Goal: Task Accomplishment & Management: Use online tool/utility

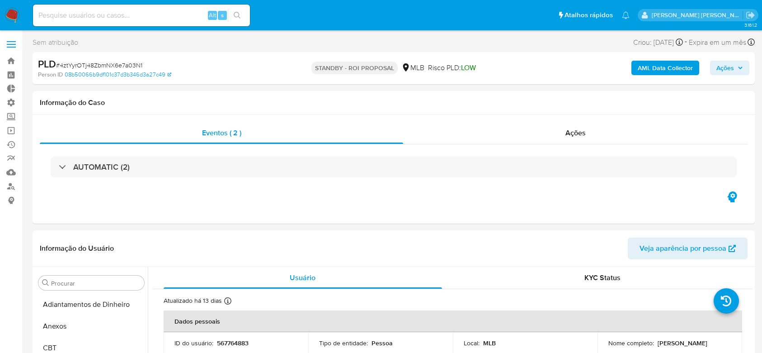
select select "10"
click at [10, 133] on link "Operações em massa" at bounding box center [54, 130] width 108 height 14
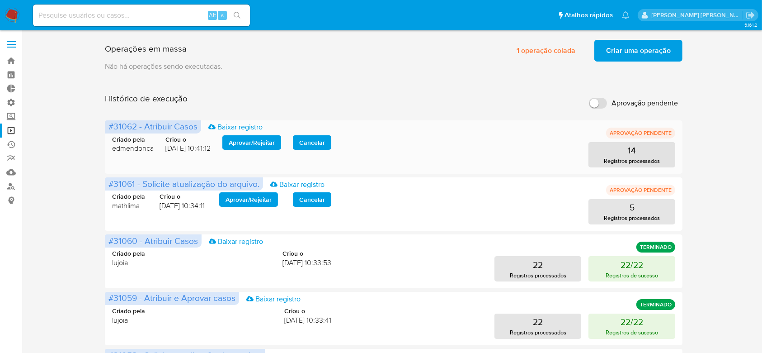
click at [266, 143] on span "Aprovar / Rejeitar" at bounding box center [252, 142] width 46 height 13
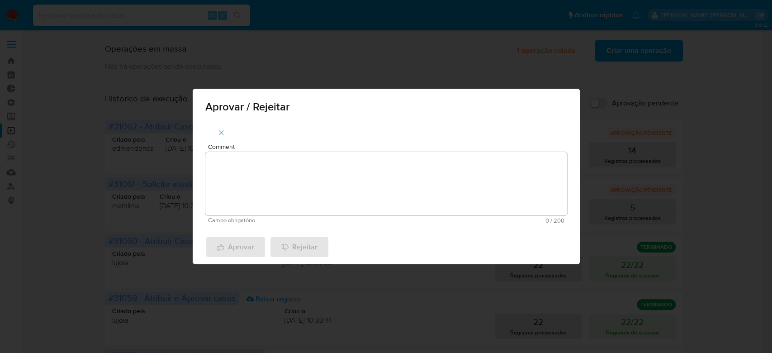
click at [270, 141] on div "Comment Campo obrigatório 0 / 200 200 caracteres restantes" at bounding box center [386, 176] width 387 height 108
click at [268, 163] on textarea "Comment" at bounding box center [386, 183] width 362 height 63
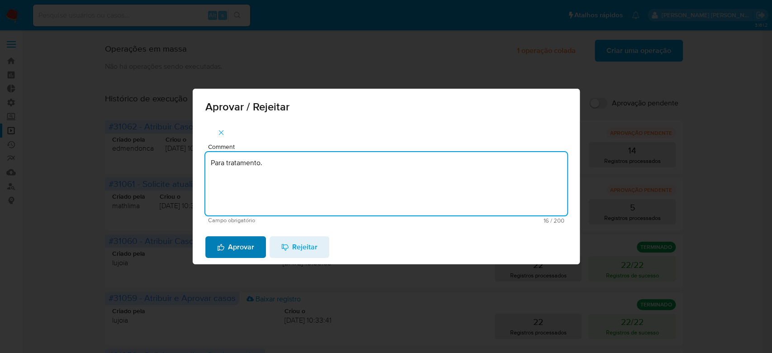
type textarea "Para tratamento."
click at [246, 252] on span "Aprovar" at bounding box center [235, 247] width 37 height 20
